Goal: Task Accomplishment & Management: Manage account settings

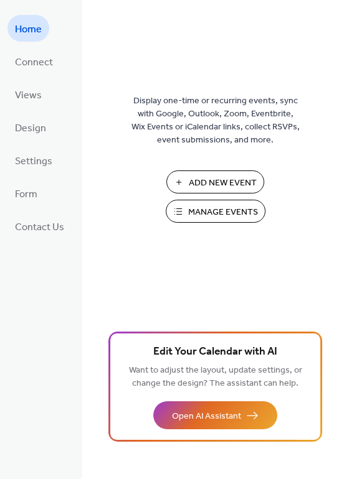
click at [342, 147] on div "Display one-time or recurring events, sync with Google, Outlook, Zoom, Eventbri…" at bounding box center [215, 259] width 267 height 439
click at [344, 152] on div "Display one-time or recurring events, sync with Google, Outlook, Zoom, Eventbri…" at bounding box center [215, 259] width 267 height 439
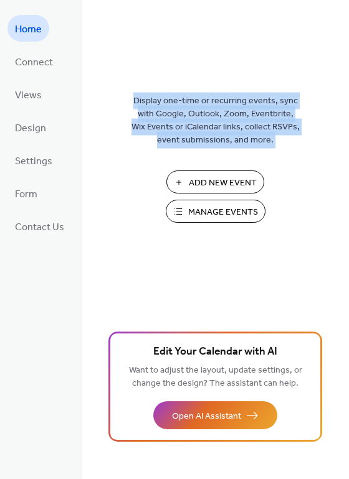
click at [344, 152] on div "Display one-time or recurring events, sync with Google, Outlook, Zoom, Eventbri…" at bounding box center [215, 259] width 267 height 439
click at [344, 116] on div "Display one-time or recurring events, sync with Google, Outlook, Zoom, Eventbri…" at bounding box center [215, 259] width 267 height 439
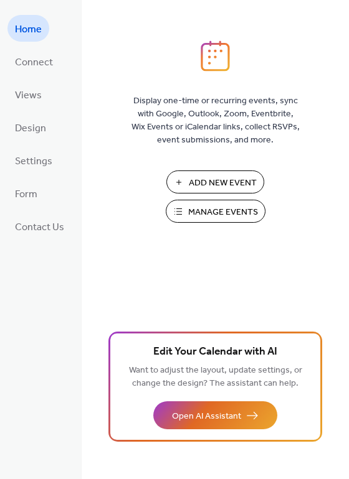
click at [344, 116] on div "Display one-time or recurring events, sync with Google, Outlook, Zoom, Eventbri…" at bounding box center [215, 259] width 267 height 439
click at [220, 208] on span "Manage Events" at bounding box center [223, 212] width 70 height 13
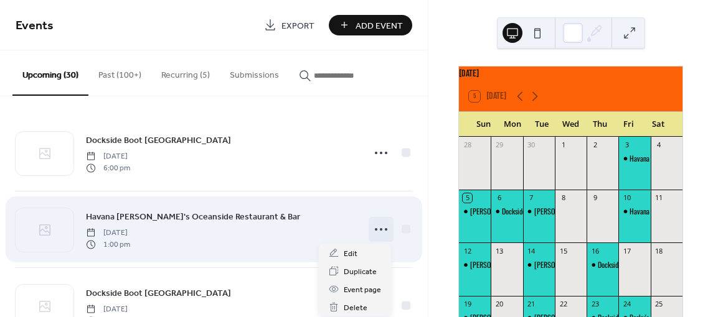
click at [380, 229] on circle at bounding box center [381, 229] width 2 height 2
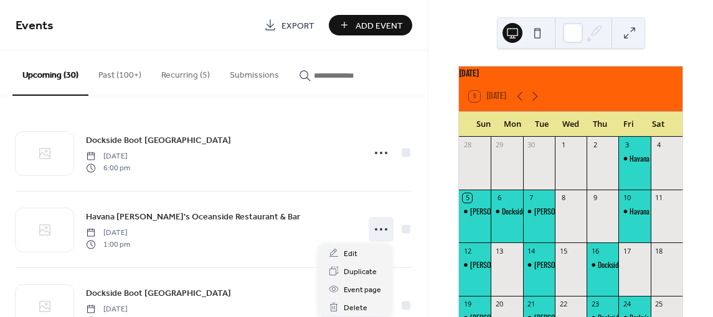
click at [178, 73] on button "Recurring (5)" at bounding box center [185, 72] width 68 height 44
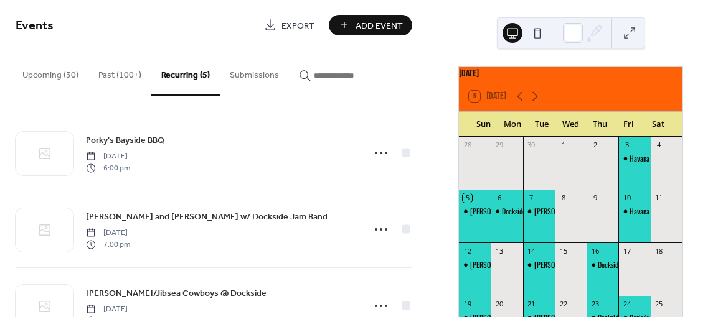
scroll to position [193, 0]
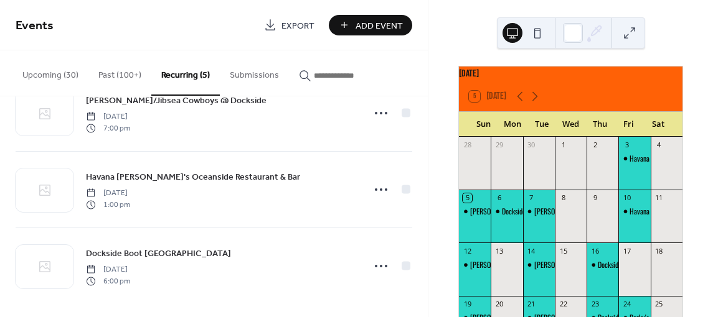
click at [59, 73] on button "Upcoming (30)" at bounding box center [50, 72] width 76 height 44
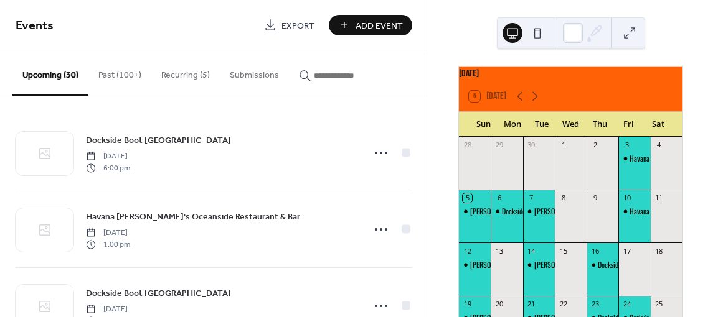
click at [428, 167] on div "Dockside [GEOGRAPHIC_DATA] [DATE] 6:00 pm Havana Jack's Oceanside Restaurant & …" at bounding box center [214, 206] width 428 height 221
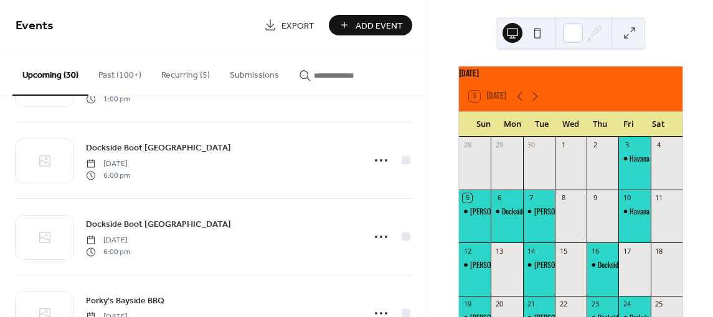
scroll to position [193, 0]
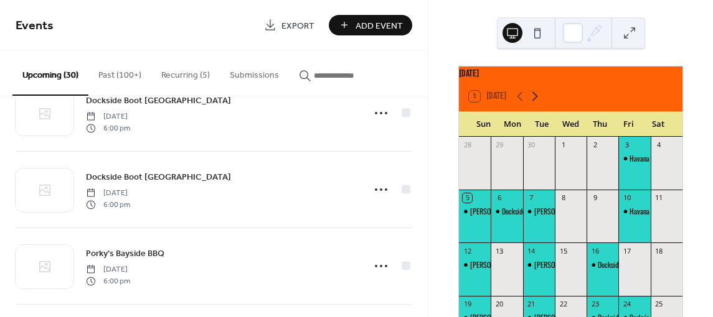
click at [536, 103] on icon at bounding box center [534, 96] width 15 height 15
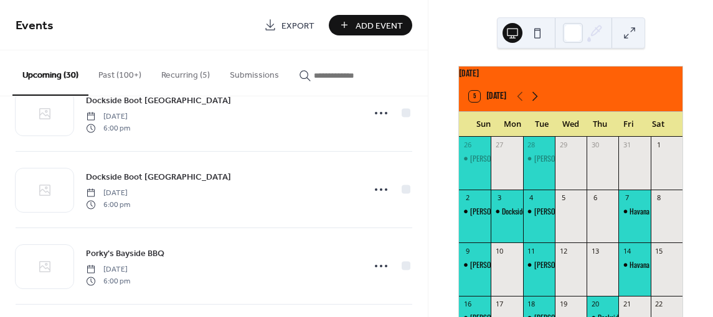
click at [533, 101] on icon at bounding box center [534, 96] width 15 height 15
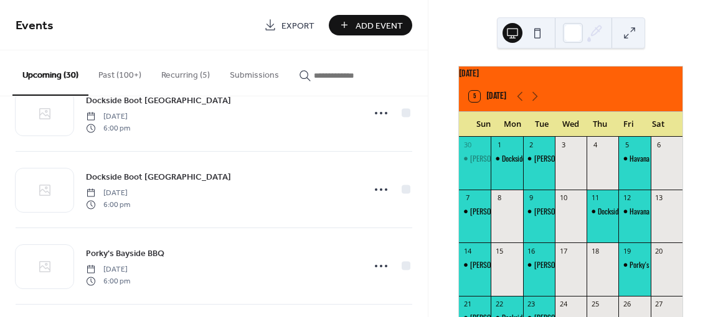
click at [622, 164] on div "Havana [PERSON_NAME]'s Oceanside Restaurant & Bar" at bounding box center [634, 159] width 32 height 11
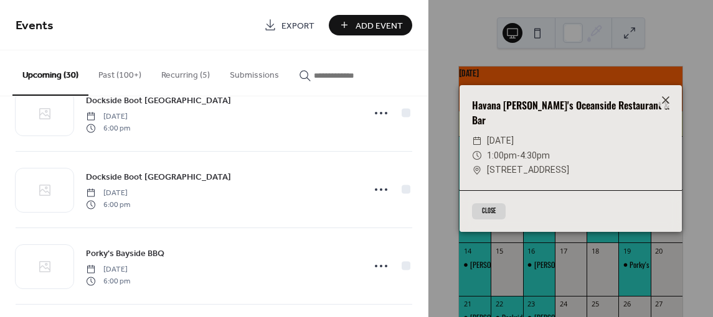
click at [513, 136] on span "[DATE]" at bounding box center [500, 141] width 27 height 15
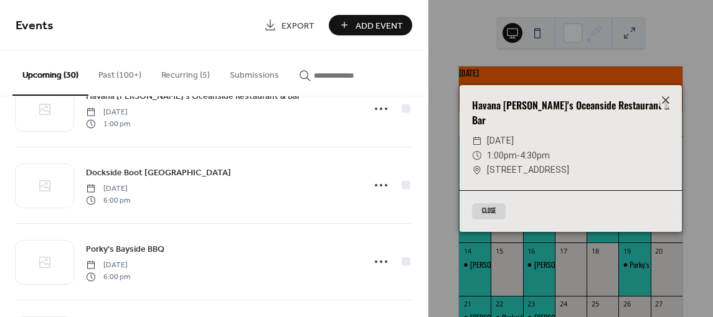
scroll to position [774, 0]
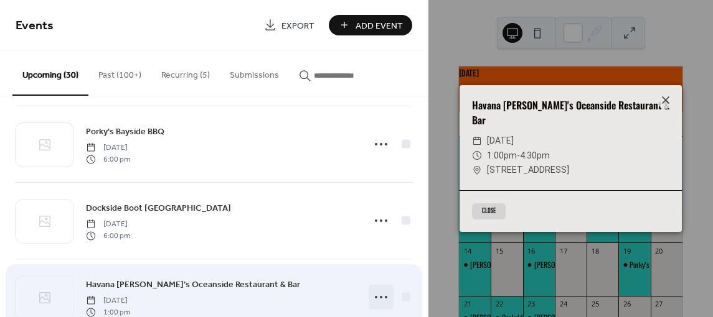
click at [375, 293] on icon at bounding box center [381, 298] width 20 height 20
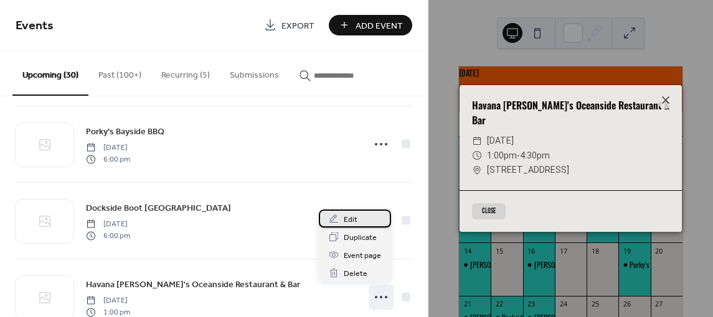
click at [352, 217] on span "Edit" at bounding box center [351, 219] width 14 height 13
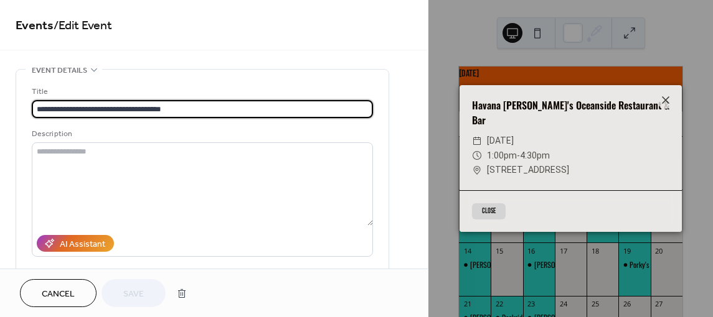
scroll to position [235, 0]
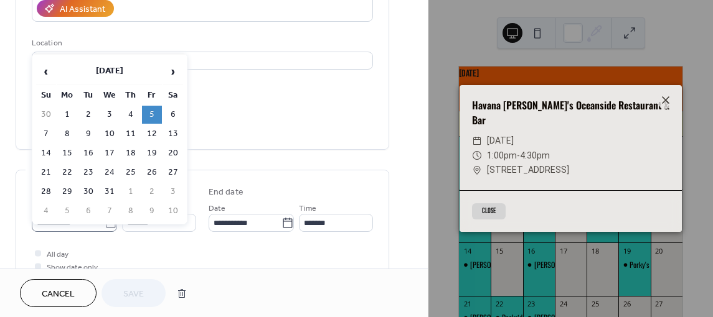
click at [105, 223] on icon at bounding box center [111, 223] width 12 height 12
click at [104, 223] on input "**********" at bounding box center [68, 223] width 73 height 18
click at [172, 113] on td "6" at bounding box center [173, 115] width 20 height 18
type input "**********"
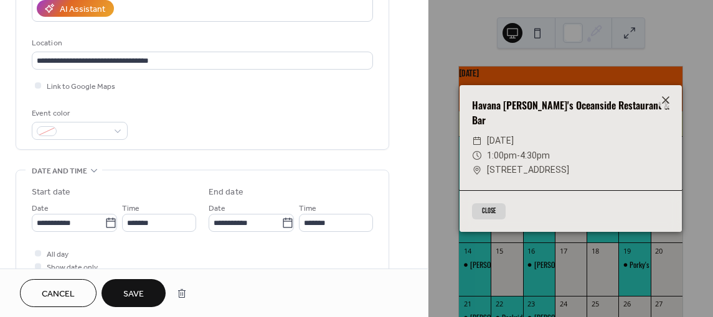
click at [121, 294] on button "Save" at bounding box center [133, 293] width 64 height 28
